Goal: Complete application form

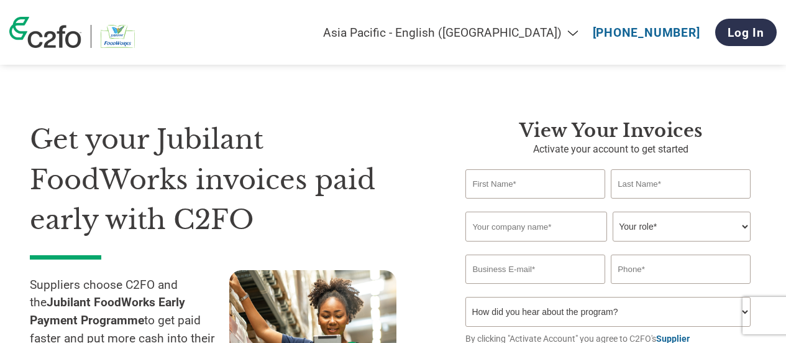
select select "en-IN"
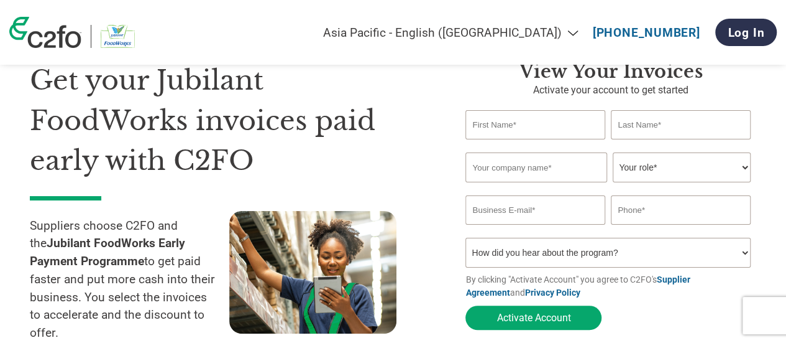
scroll to position [75, 0]
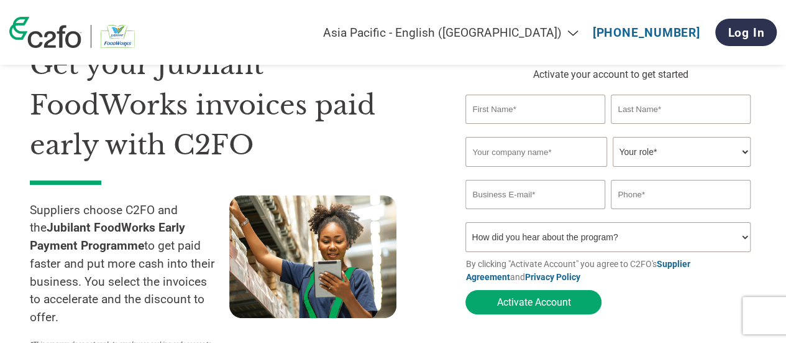
click at [500, 115] on input "text" at bounding box center [535, 108] width 139 height 29
click at [489, 147] on input "text" at bounding box center [536, 152] width 141 height 30
click at [418, 152] on h1 "Get your Jubilant FoodWorks invoices paid early with C2FO" at bounding box center [229, 105] width 398 height 121
click at [489, 119] on input "text" at bounding box center [535, 108] width 139 height 29
click at [495, 113] on input "text" at bounding box center [535, 108] width 139 height 29
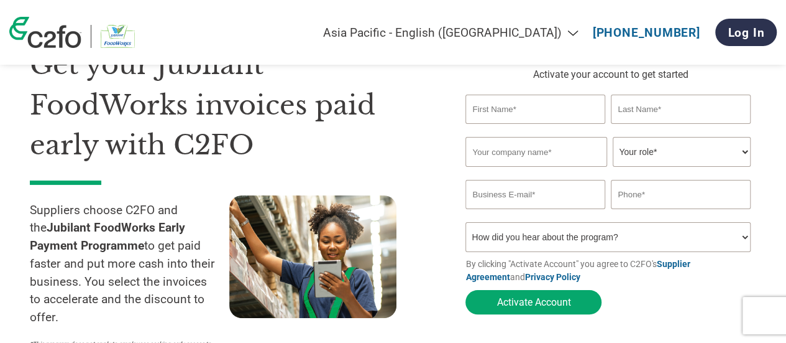
click at [633, 94] on input "text" at bounding box center [680, 108] width 139 height 29
click at [494, 149] on input "text" at bounding box center [536, 152] width 141 height 30
click at [665, 153] on select "Your role* CFO Controller Credit Manager Finance Director Treasurer CEO Preside…" at bounding box center [681, 152] width 137 height 30
click at [496, 199] on input "email" at bounding box center [535, 194] width 139 height 29
click at [375, 121] on h1 "Get your Jubilant FoodWorks invoices paid early with C2FO" at bounding box center [229, 105] width 398 height 121
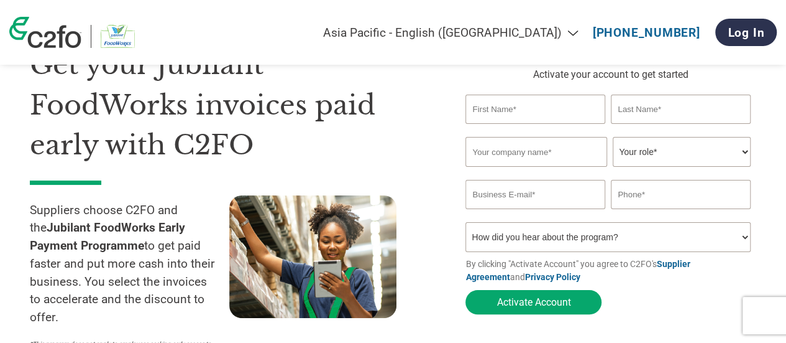
click at [701, 161] on select "Your role* CFO Controller Credit Manager Finance Director Treasurer CEO Preside…" at bounding box center [681, 152] width 137 height 30
select select "OTHER"
click at [613, 138] on select "Your role* CFO Controller Credit Manager Finance Director Treasurer CEO Preside…" at bounding box center [681, 152] width 137 height 30
click at [392, 147] on h1 "Get your Jubilant FoodWorks invoices paid early with C2FO" at bounding box center [229, 105] width 398 height 121
click at [673, 156] on select "Your role* CFO Controller Credit Manager Finance Director Treasurer CEO Preside…" at bounding box center [681, 152] width 137 height 30
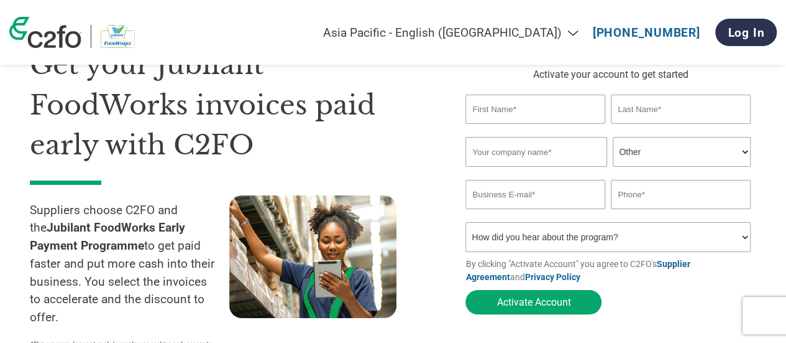
click at [521, 244] on select "How did you hear about the program? Received a letter Email Social Media Online…" at bounding box center [608, 237] width 285 height 30
click at [400, 160] on h1 "Get your Jubilant FoodWorks invoices paid early with C2FO" at bounding box center [229, 105] width 398 height 121
click at [429, 283] on div "Get your Jubilant FoodWorks invoices paid early with C2FO Suppliers choose C2FO…" at bounding box center [238, 204] width 417 height 319
click at [421, 160] on h1 "Get your Jubilant FoodWorks invoices paid early with C2FO" at bounding box center [229, 105] width 398 height 121
